Goal: Task Accomplishment & Management: Manage account settings

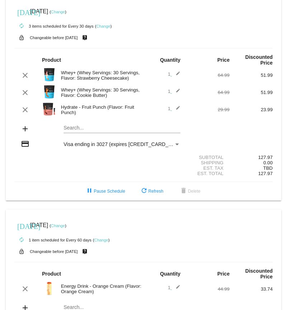
scroll to position [8, 0]
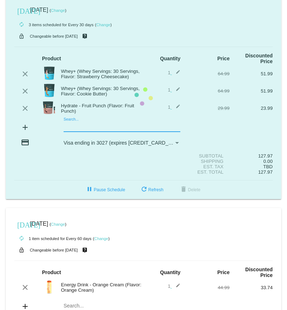
click at [72, 126] on mat-card "today Sep 18 2025 ( Change ) autorenew 3 items scheduled for Every 30 days ( Ch…" at bounding box center [144, 96] width 276 height 205
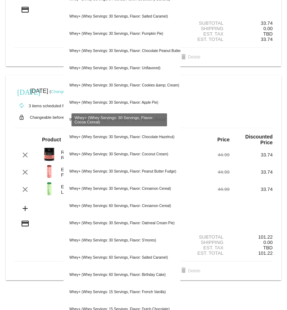
scroll to position [318, 0]
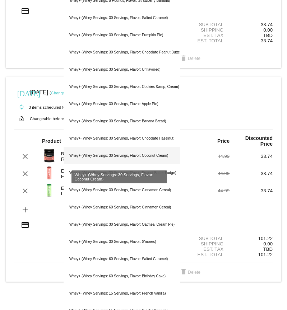
type input "whey+"
click at [137, 160] on div "Whey+ (Whey Servings: 30 Servings, Flavor: Coconut Cream)" at bounding box center [122, 155] width 117 height 17
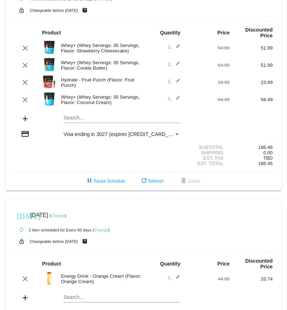
scroll to position [0, 0]
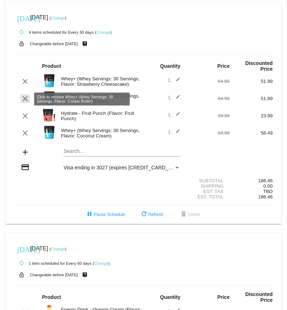
click at [27, 98] on mat-icon "clear" at bounding box center [25, 99] width 9 height 9
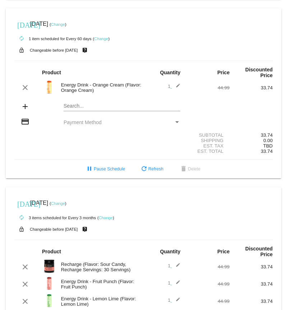
scroll to position [173, 0]
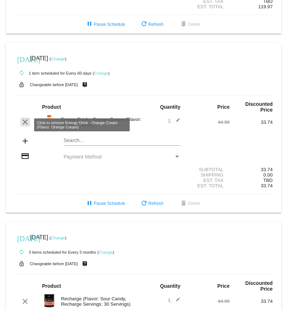
click at [23, 126] on mat-icon "clear" at bounding box center [25, 122] width 9 height 9
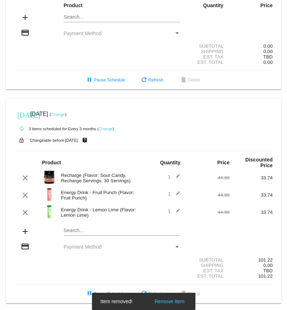
scroll to position [281, 0]
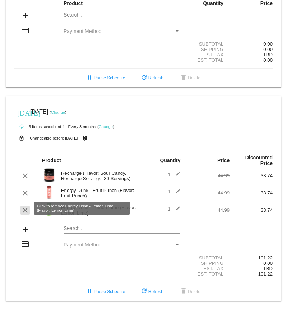
click at [25, 212] on mat-icon "clear" at bounding box center [25, 210] width 9 height 9
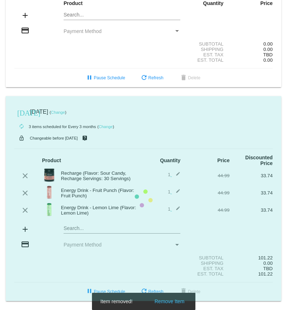
scroll to position [264, 0]
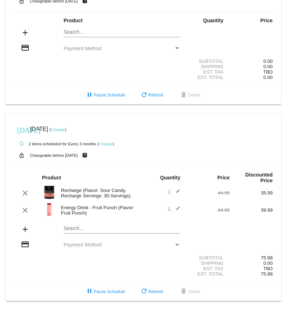
click at [173, 206] on mat-icon "edit" at bounding box center [176, 210] width 9 height 9
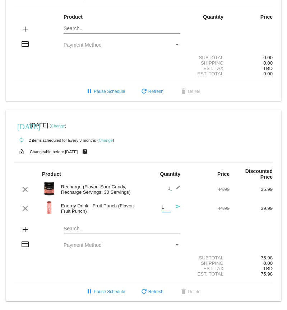
click at [165, 210] on input "1" at bounding box center [166, 207] width 9 height 5
click at [165, 208] on input "2" at bounding box center [166, 207] width 9 height 5
type input "3"
click at [165, 208] on input "3" at bounding box center [166, 207] width 9 height 5
click at [194, 211] on div "44.99" at bounding box center [207, 208] width 43 height 5
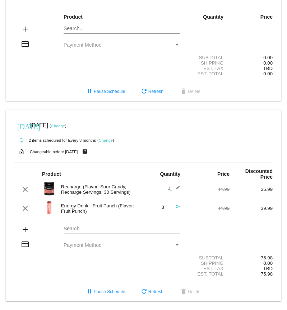
click at [41, 254] on section "Subtotal 75.98 Shipping 0.00 Est. Tax TBD Est. Total 75.98" at bounding box center [143, 266] width 258 height 33
click at [173, 209] on mat-icon "send" at bounding box center [176, 208] width 9 height 9
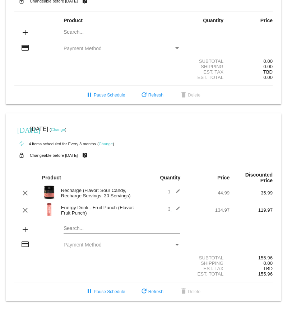
click at [175, 208] on mat-icon "edit" at bounding box center [176, 210] width 9 height 9
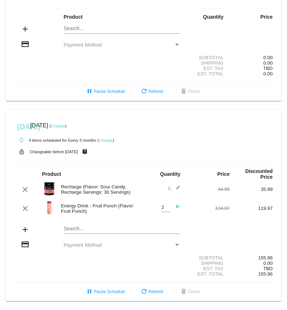
type input "2"
click at [162, 211] on input "2" at bounding box center [166, 207] width 9 height 5
click at [176, 207] on mat-icon "send" at bounding box center [176, 208] width 9 height 9
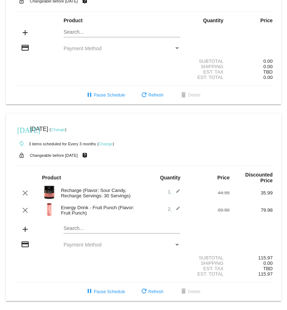
click at [175, 206] on mat-icon "edit" at bounding box center [176, 210] width 9 height 9
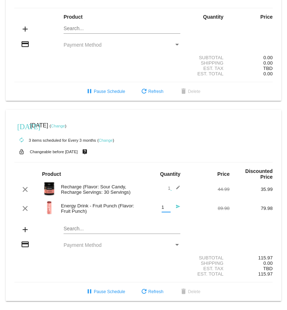
type input "1"
click at [165, 211] on input "1" at bounding box center [166, 207] width 9 height 5
click at [188, 211] on div "89.98" at bounding box center [207, 208] width 43 height 5
click at [193, 208] on div "89.98" at bounding box center [207, 208] width 43 height 5
click at [174, 210] on mat-icon "send" at bounding box center [176, 208] width 9 height 9
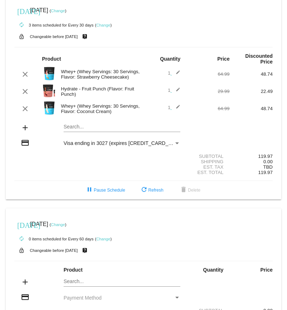
scroll to position [0, 0]
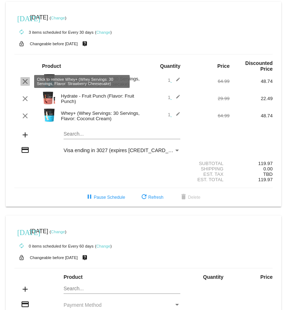
click at [25, 84] on mat-icon "clear" at bounding box center [25, 81] width 9 height 9
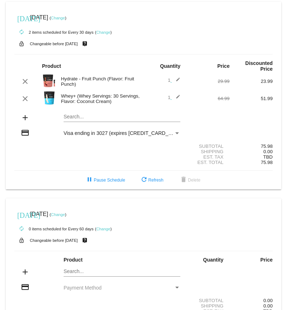
click at [104, 33] on link "Change" at bounding box center [103, 32] width 14 height 4
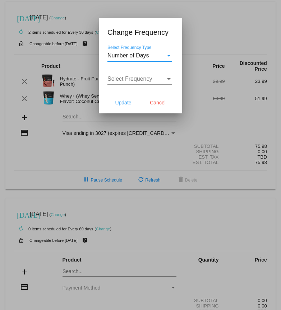
click at [168, 77] on div "Select Frequency" at bounding box center [169, 79] width 6 height 6
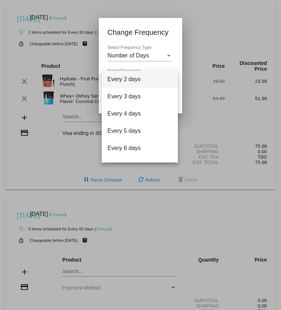
click at [171, 53] on div at bounding box center [140, 155] width 281 height 310
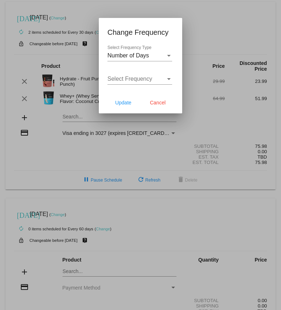
click at [170, 55] on div "Select Frequency Type" at bounding box center [169, 56] width 4 height 2
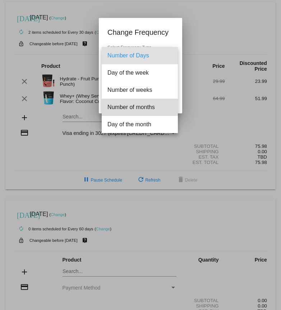
click at [155, 103] on span "Number of months" at bounding box center [139, 107] width 65 height 17
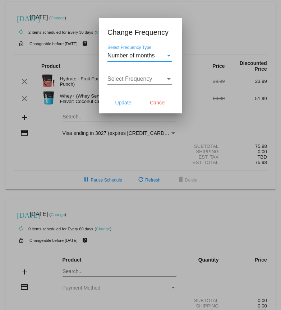
click at [167, 79] on div "Select Frequency" at bounding box center [169, 79] width 4 height 2
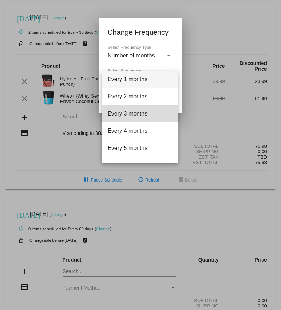
click at [147, 110] on span "Every 3 months" at bounding box center [139, 113] width 65 height 17
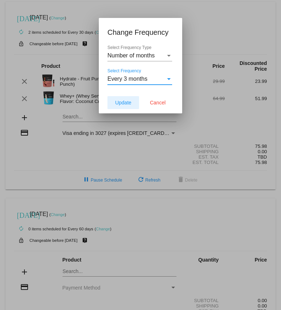
click at [130, 104] on span "Update" at bounding box center [123, 103] width 16 height 6
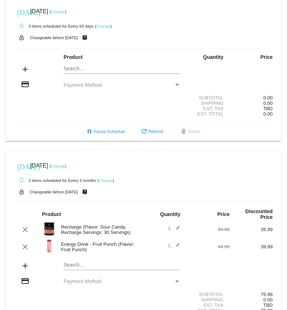
scroll to position [204, 0]
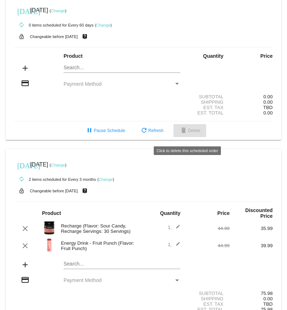
click at [198, 133] on span "delete Delete" at bounding box center [189, 130] width 21 height 5
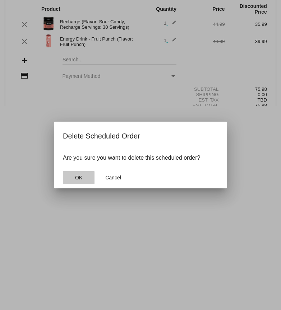
click at [87, 177] on button "OK" at bounding box center [79, 177] width 32 height 13
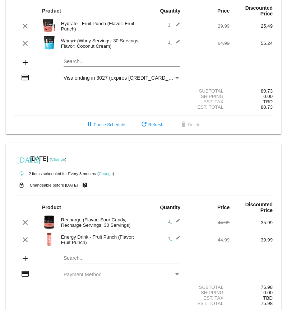
scroll to position [71, 0]
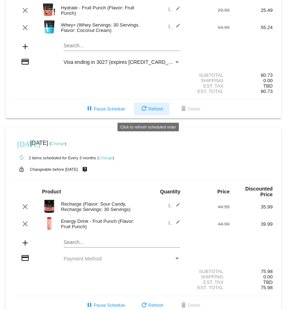
click at [152, 112] on span "refresh Refresh" at bounding box center [152, 109] width 24 height 5
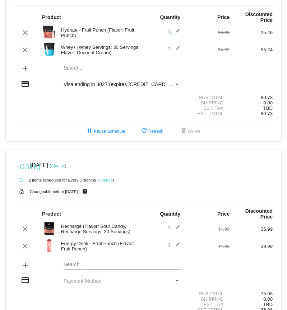
scroll to position [0, 0]
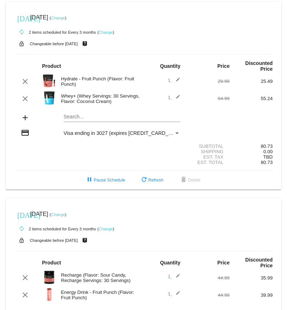
click at [65, 217] on link "Change" at bounding box center [58, 215] width 14 height 4
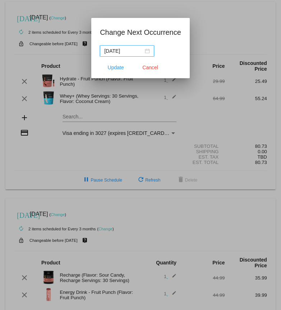
click at [142, 53] on div "[DATE]" at bounding box center [127, 51] width 46 height 8
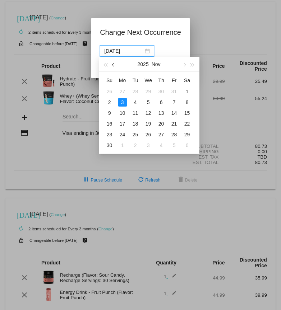
click at [111, 63] on button "button" at bounding box center [114, 64] width 8 height 14
click at [175, 101] on div "10" at bounding box center [174, 102] width 9 height 9
type input "[DATE]"
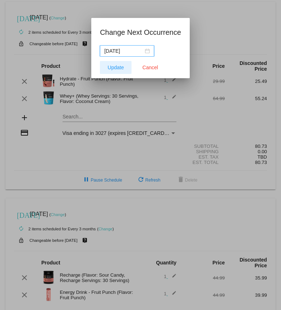
click at [112, 68] on span "Update" at bounding box center [116, 68] width 16 height 6
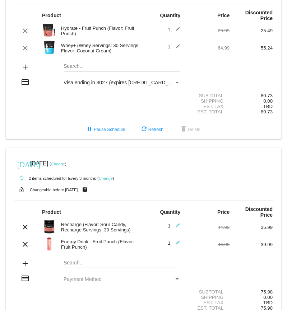
scroll to position [50, 0]
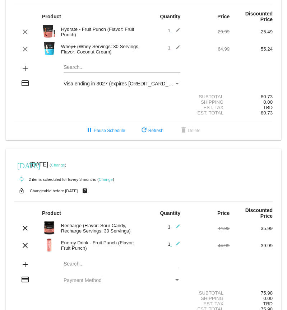
click at [65, 166] on link "Change" at bounding box center [58, 165] width 14 height 4
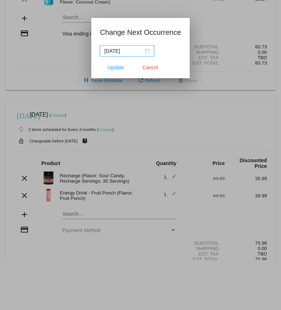
click at [141, 52] on div "[DATE]" at bounding box center [127, 51] width 46 height 8
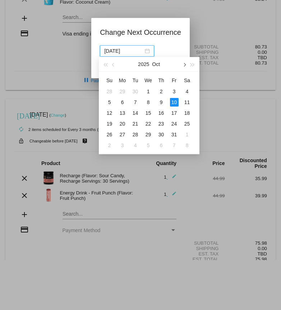
click at [186, 65] on button "button" at bounding box center [184, 64] width 8 height 14
click at [174, 125] on div "21" at bounding box center [174, 124] width 9 height 9
type input "[DATE]"
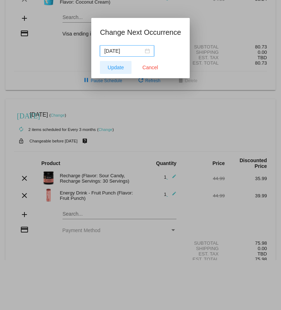
click at [120, 69] on span "Update" at bounding box center [116, 68] width 16 height 6
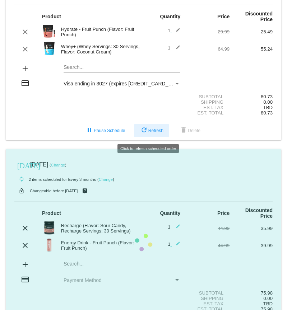
scroll to position [0, 0]
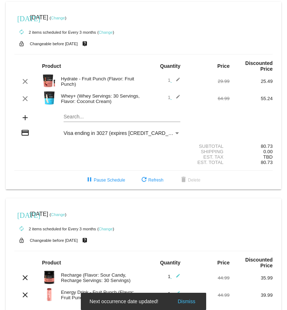
click at [65, 18] on link "Change" at bounding box center [58, 18] width 14 height 4
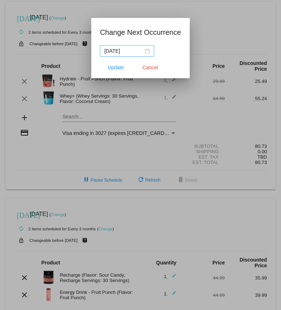
click at [142, 49] on div "[DATE]" at bounding box center [127, 51] width 46 height 8
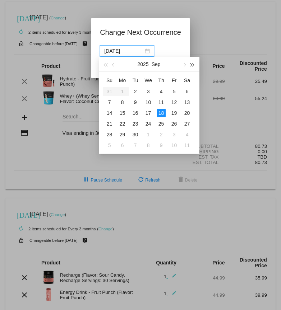
click at [188, 63] on button "button" at bounding box center [192, 64] width 8 height 14
click at [188, 64] on button "button" at bounding box center [184, 64] width 8 height 14
click at [107, 65] on span "button" at bounding box center [106, 65] width 4 height 4
click at [183, 64] on span "button" at bounding box center [185, 65] width 4 height 4
click at [174, 105] on div "7" at bounding box center [174, 102] width 9 height 9
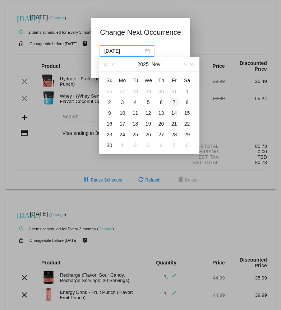
type input "[DATE]"
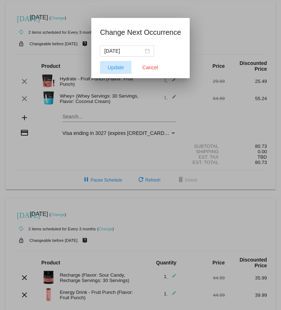
click at [111, 66] on span "Update" at bounding box center [116, 68] width 16 height 6
